Goal: Information Seeking & Learning: Learn about a topic

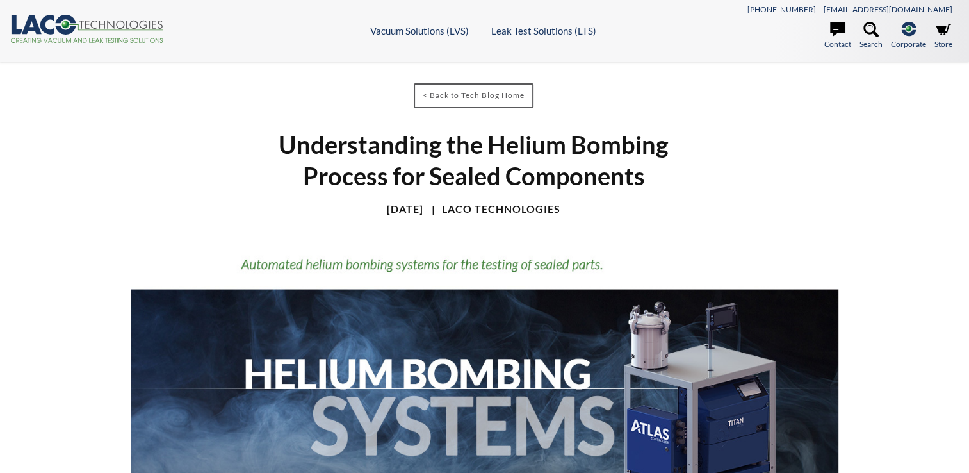
click at [87, 19] on icon ".cls-1{fill:#193661;}.cls-2{fill:#58595b;}.cls-3{fill:url(#radial-gradient);}.c…" at bounding box center [87, 29] width 154 height 28
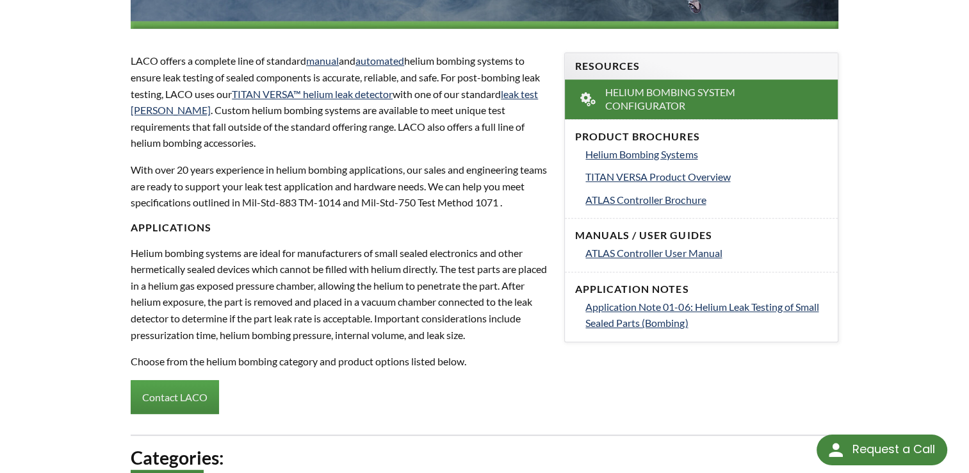
select select
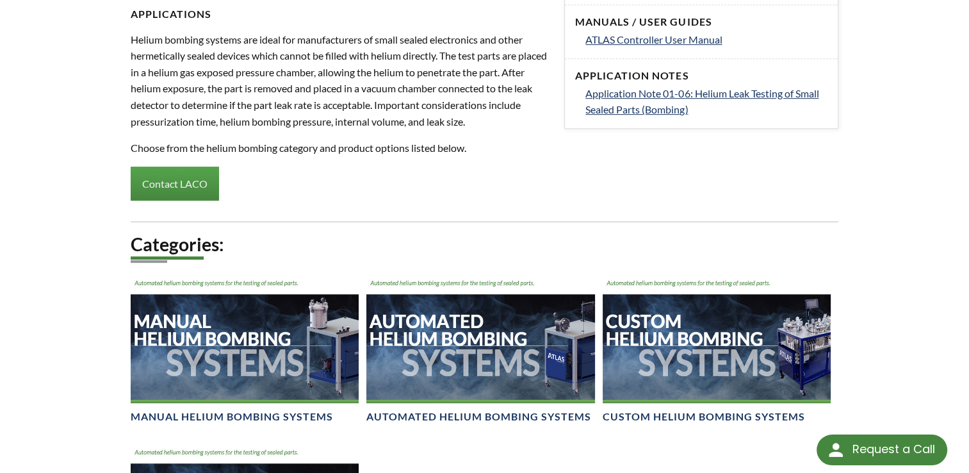
scroll to position [833, 0]
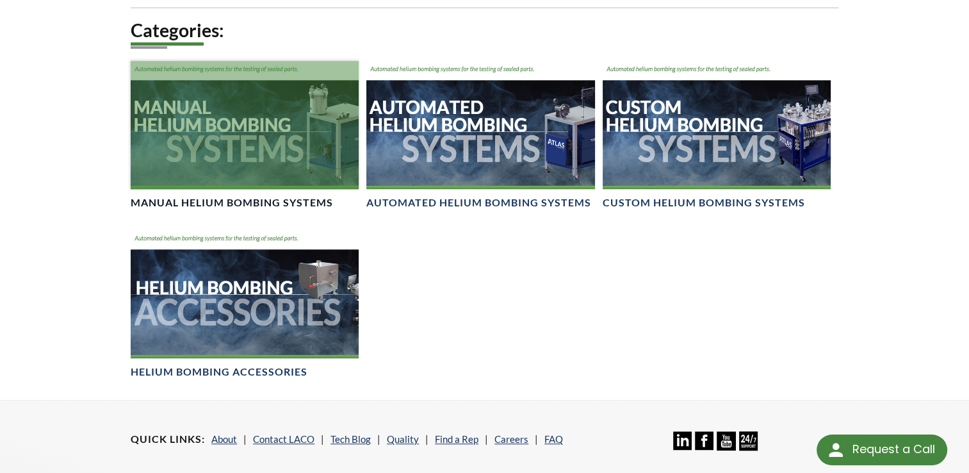
click at [283, 120] on div at bounding box center [245, 125] width 228 height 128
